Goal: Task Accomplishment & Management: Manage account settings

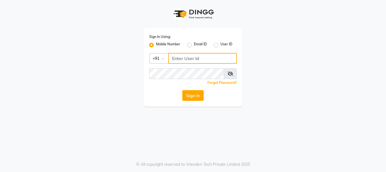
click at [181, 58] on input "Username" at bounding box center [202, 58] width 69 height 11
type input "7900176666"
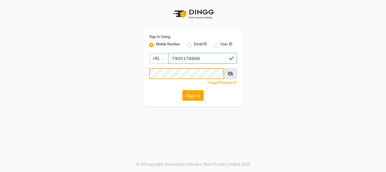
click at [165, 66] on div "Sign In Using: Mobile Number Email ID User ID Country Code × [PHONE_NUMBER] Rem…" at bounding box center [193, 67] width 99 height 78
click at [198, 94] on button "Sign In" at bounding box center [192, 95] width 21 height 11
